Goal: Navigation & Orientation: Find specific page/section

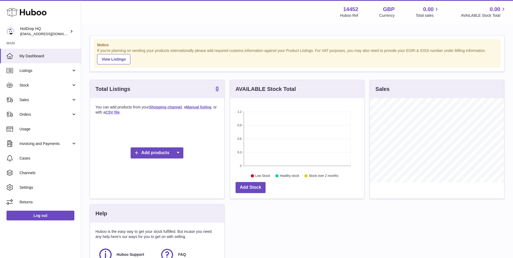
scroll to position [84, 134]
click at [38, 61] on link "My Dashboard" at bounding box center [40, 56] width 81 height 15
click at [39, 68] on link "Listings" at bounding box center [40, 70] width 81 height 15
click at [48, 66] on link "Listings" at bounding box center [40, 70] width 81 height 15
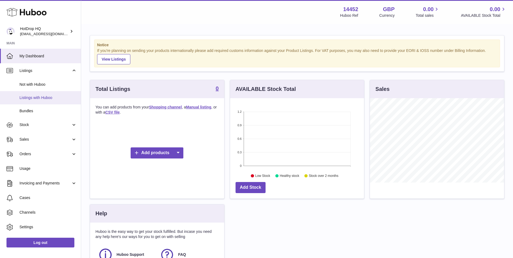
click at [49, 96] on span "Listings with Huboo" at bounding box center [47, 97] width 57 height 5
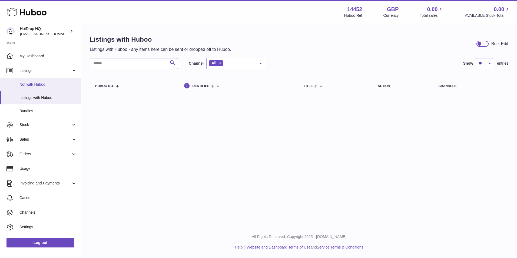
click at [56, 80] on link "Not with Huboo" at bounding box center [40, 84] width 81 height 13
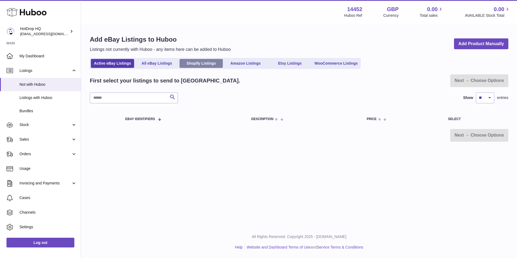
click at [219, 60] on link "Shopify Listings" at bounding box center [200, 63] width 43 height 9
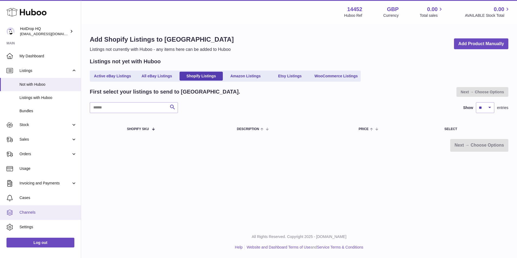
click at [59, 209] on link "Channels" at bounding box center [40, 212] width 81 height 15
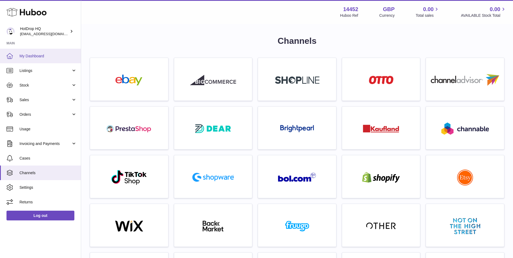
click at [29, 58] on span "My Dashboard" at bounding box center [47, 56] width 57 height 5
